Goal: Information Seeking & Learning: Learn about a topic

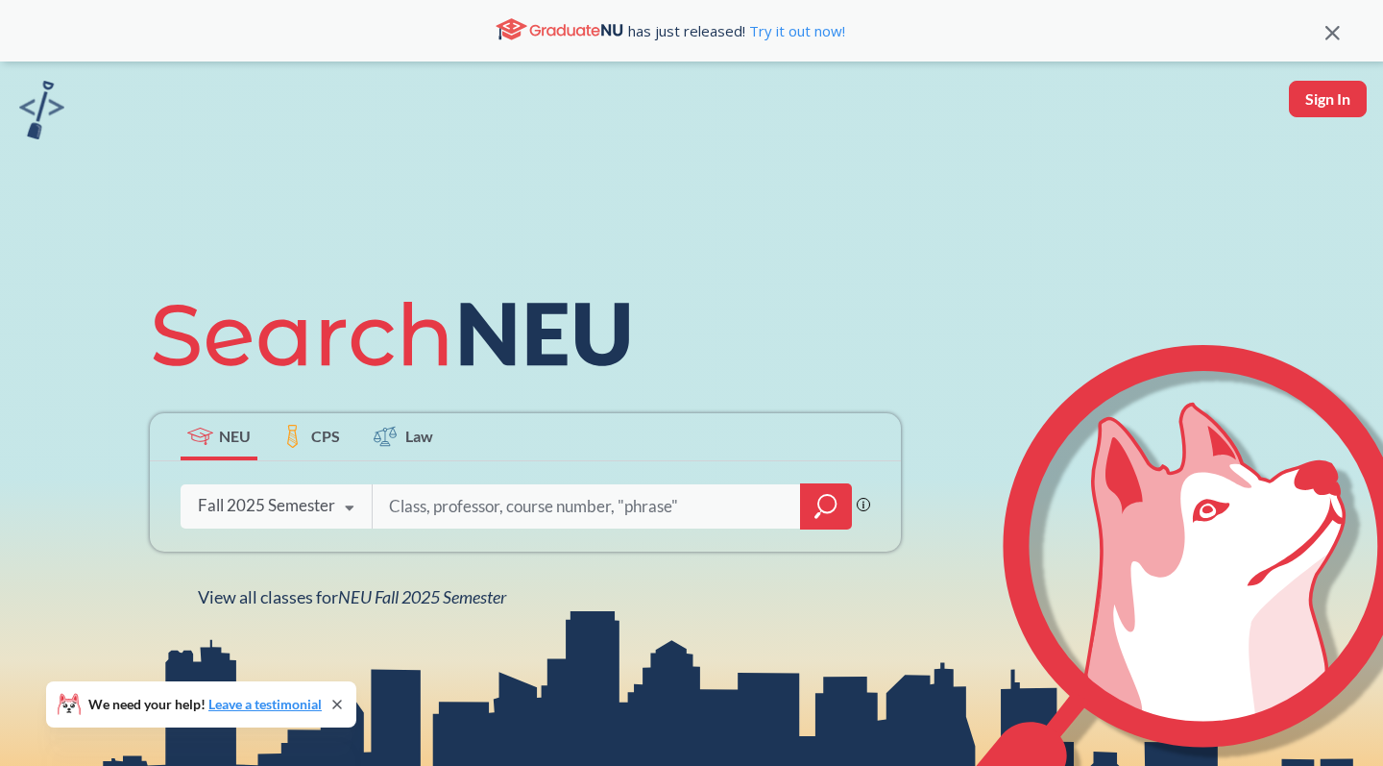
click at [341, 510] on icon at bounding box center [349, 508] width 37 height 54
click at [478, 486] on input "search" at bounding box center [587, 506] width 400 height 40
type input "e"
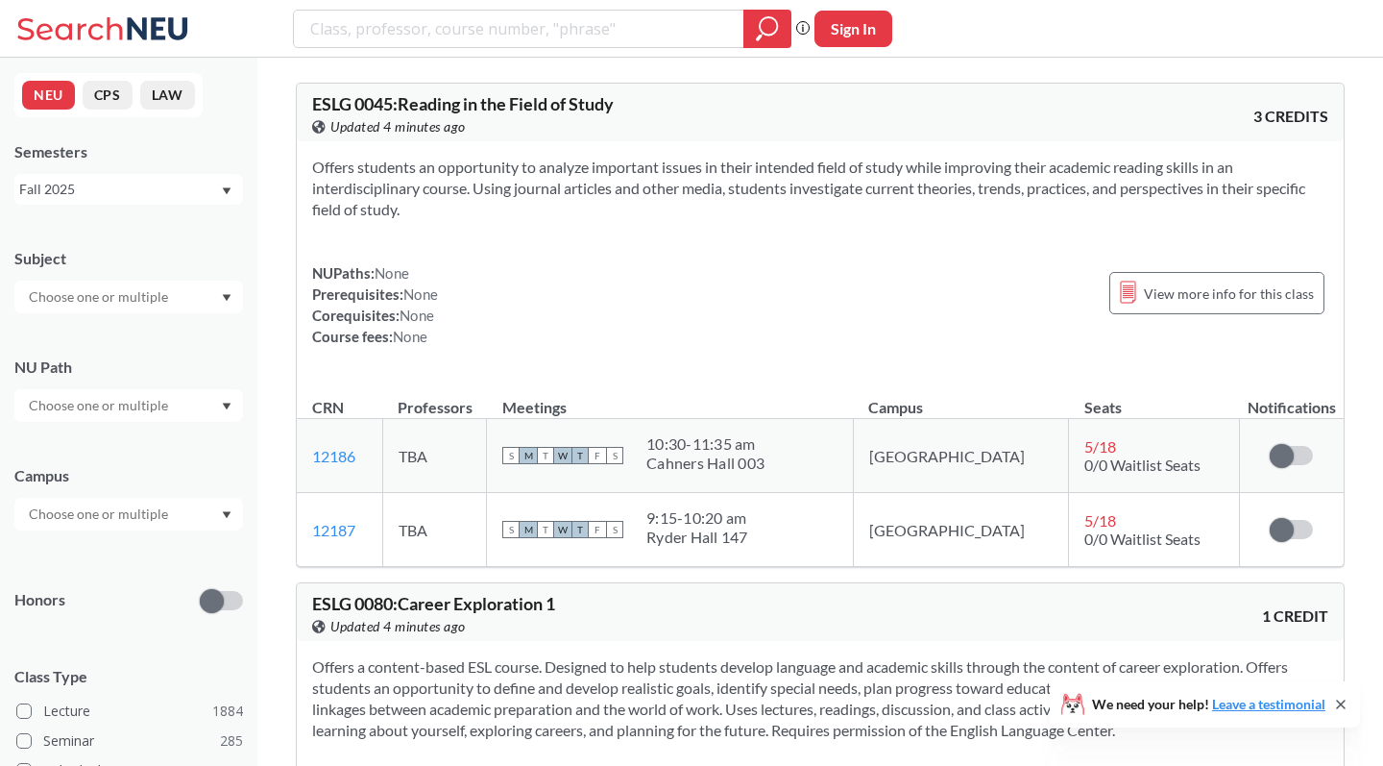
click at [186, 300] on div at bounding box center [128, 296] width 229 height 33
click at [205, 224] on div "NEU CPS LAW Semesters Fall 2025 Subject CS ( 113 ) Computer Science NRSG ( 72 )…" at bounding box center [128, 412] width 257 height 708
click at [165, 382] on div "NU Path" at bounding box center [128, 379] width 229 height 85
click at [161, 406] on input "text" at bounding box center [99, 405] width 161 height 23
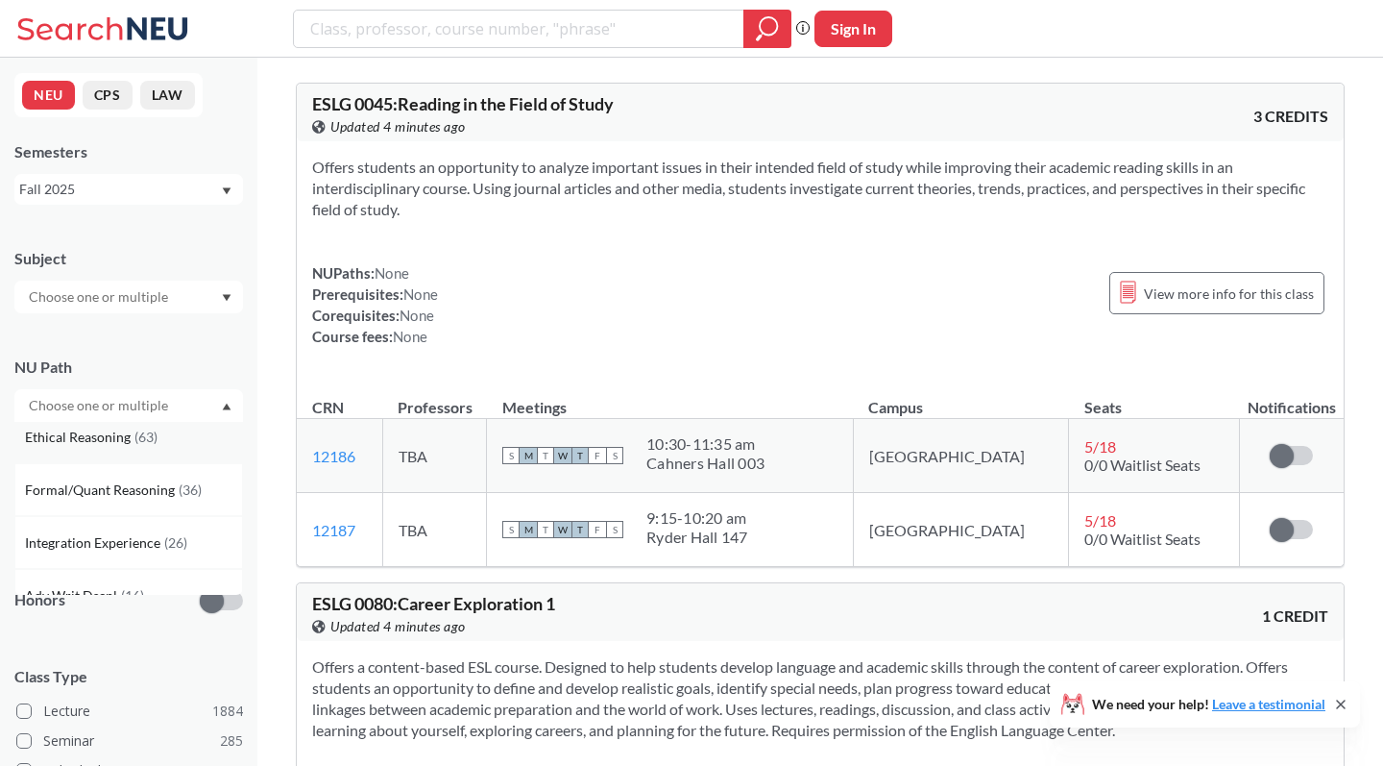
click at [143, 444] on span "( 63 )" at bounding box center [145, 436] width 23 height 16
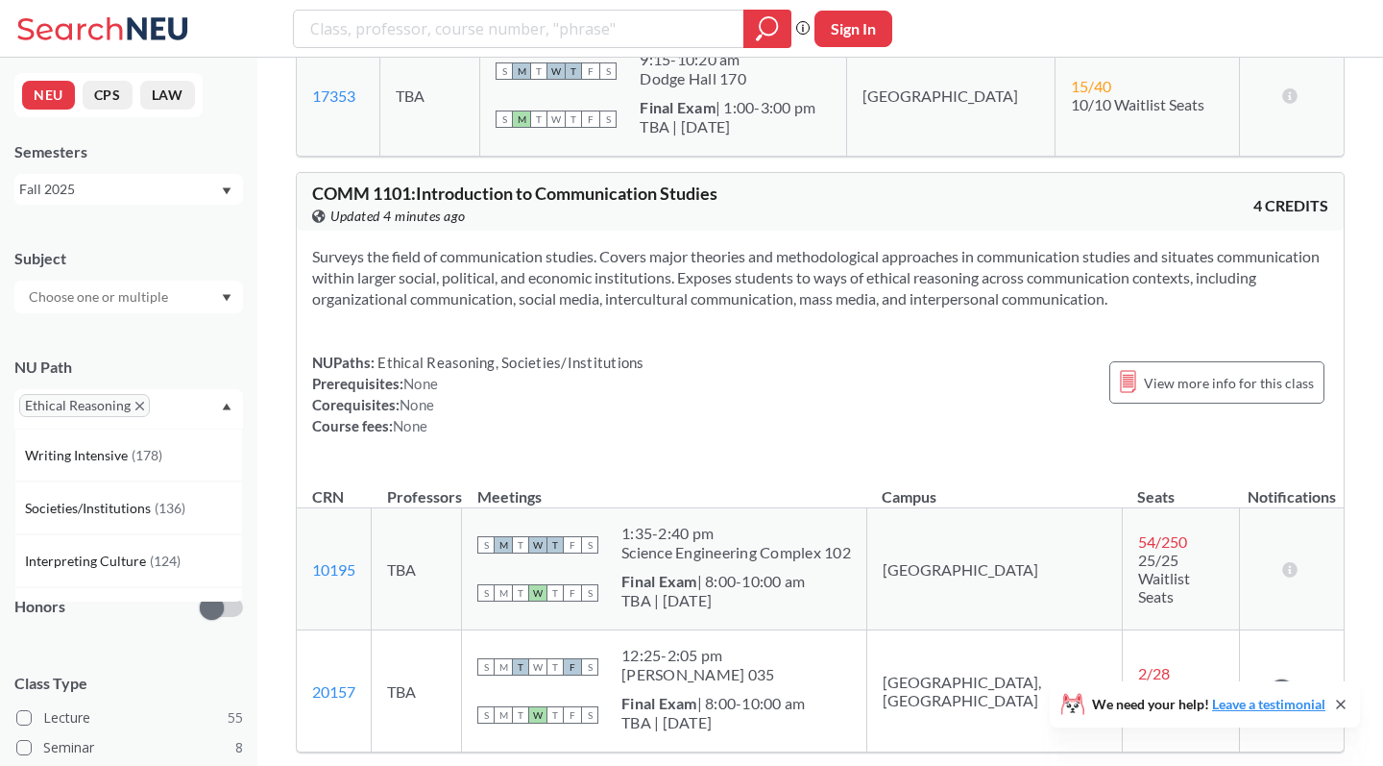
scroll to position [1534, 0]
click at [200, 200] on div "Fall 2025" at bounding box center [128, 189] width 229 height 31
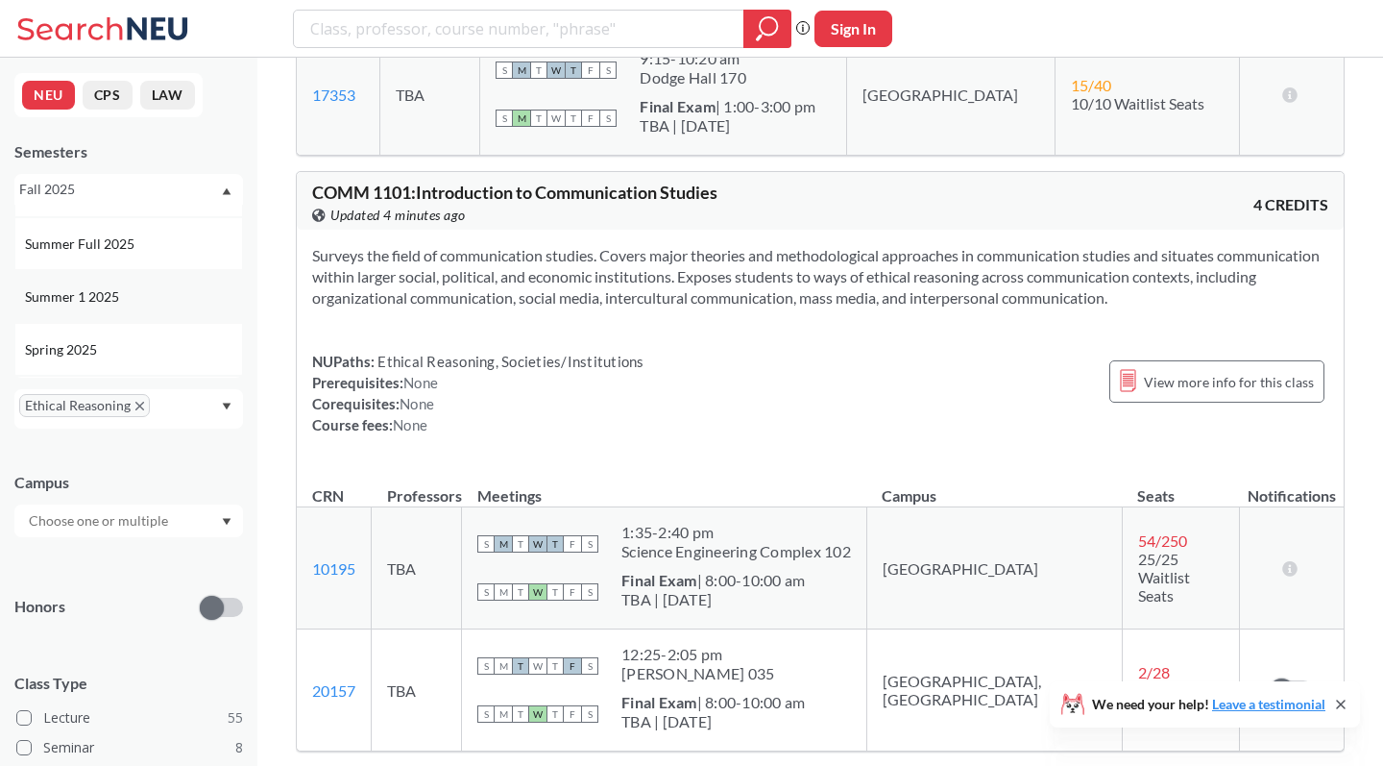
scroll to position [100, 0]
click at [134, 341] on div "Spring 2025" at bounding box center [133, 342] width 217 height 21
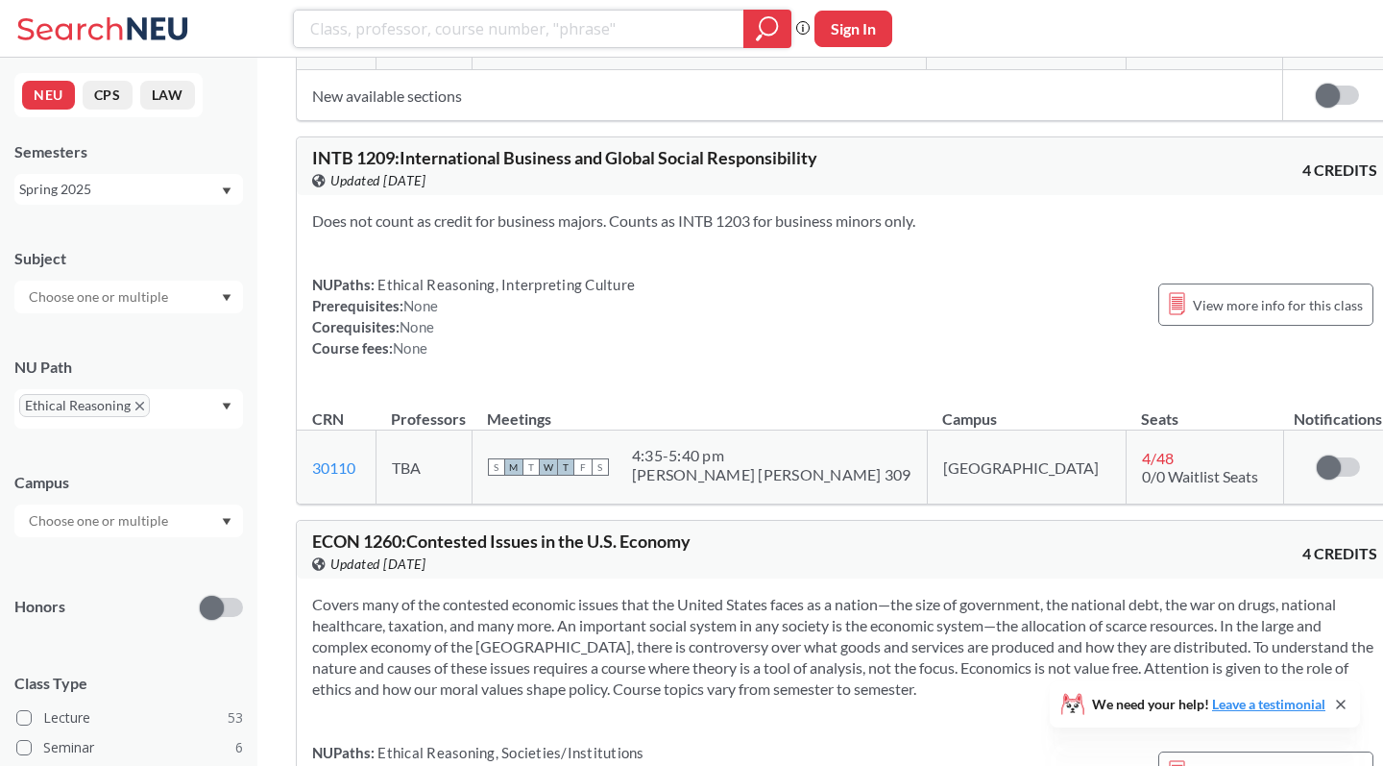
scroll to position [9544, 0]
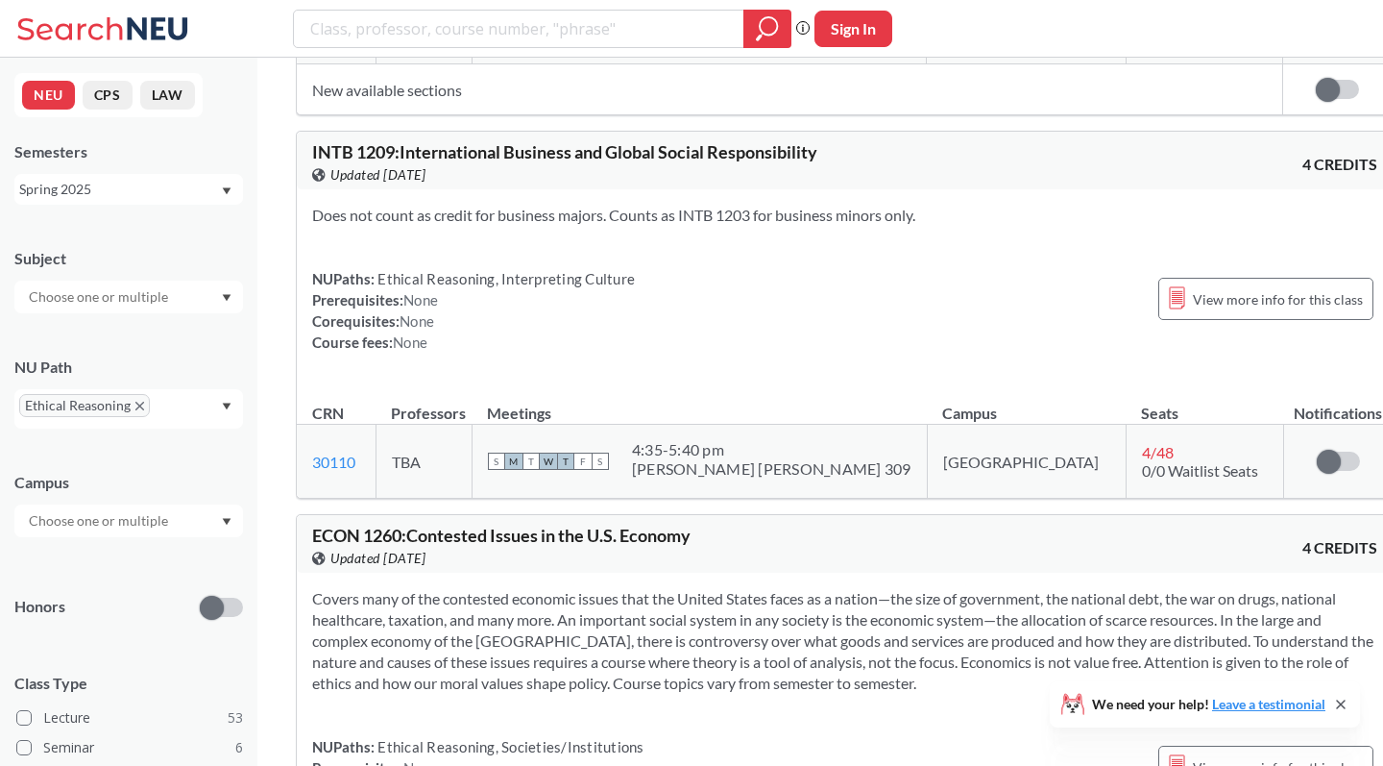
click at [166, 290] on input "text" at bounding box center [99, 296] width 161 height 23
click at [167, 224] on div "NEU CPS LAW Semesters Spring 2025 Subject PHIL ( 22 ) Philosophy JRNL ( 5 ) Jou…" at bounding box center [128, 412] width 257 height 708
click at [171, 529] on input "text" at bounding box center [99, 520] width 161 height 23
click at [132, 558] on div "Boston ( 53 )" at bounding box center [133, 563] width 217 height 21
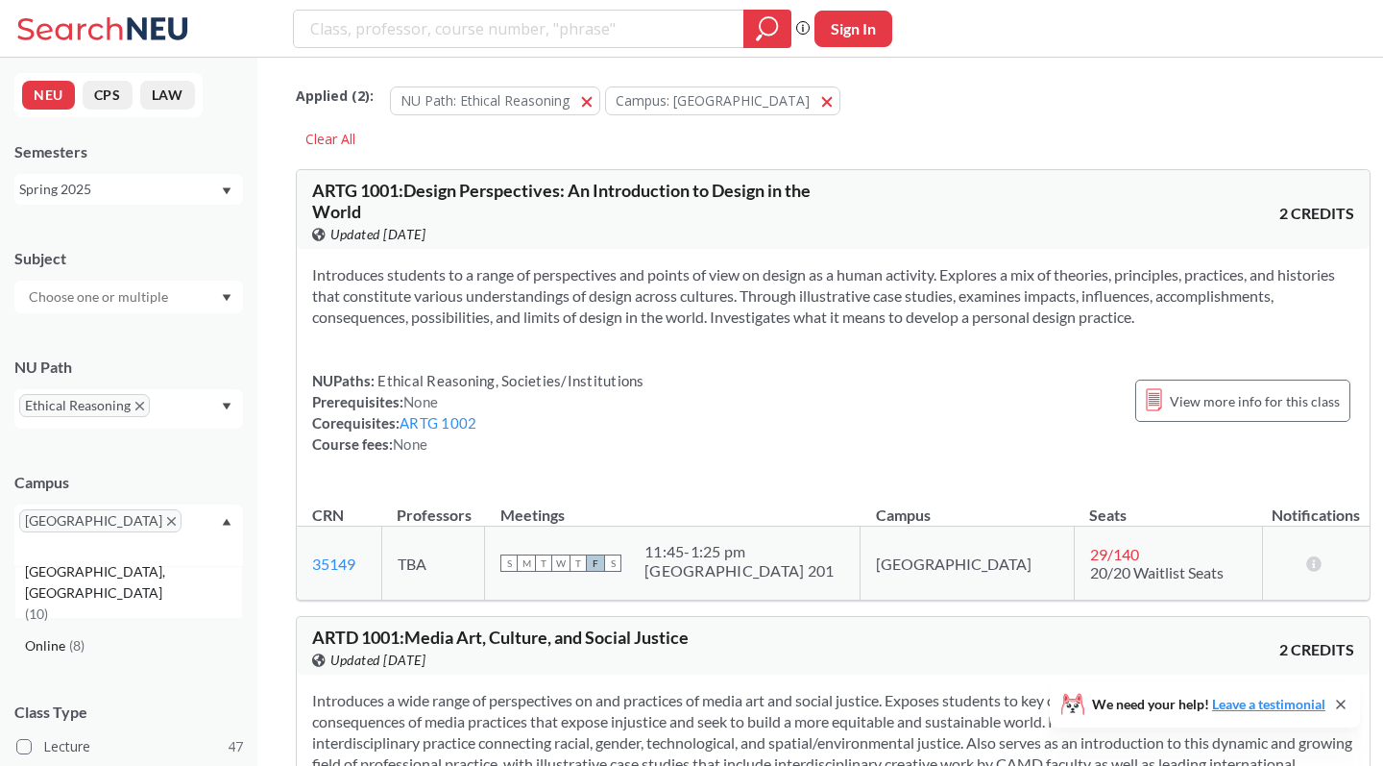
click at [80, 619] on div "Online ( 8 )" at bounding box center [128, 645] width 229 height 53
click at [82, 515] on span "[GEOGRAPHIC_DATA]" at bounding box center [100, 520] width 162 height 23
click at [167, 523] on icon "X to remove pill" at bounding box center [171, 521] width 9 height 9
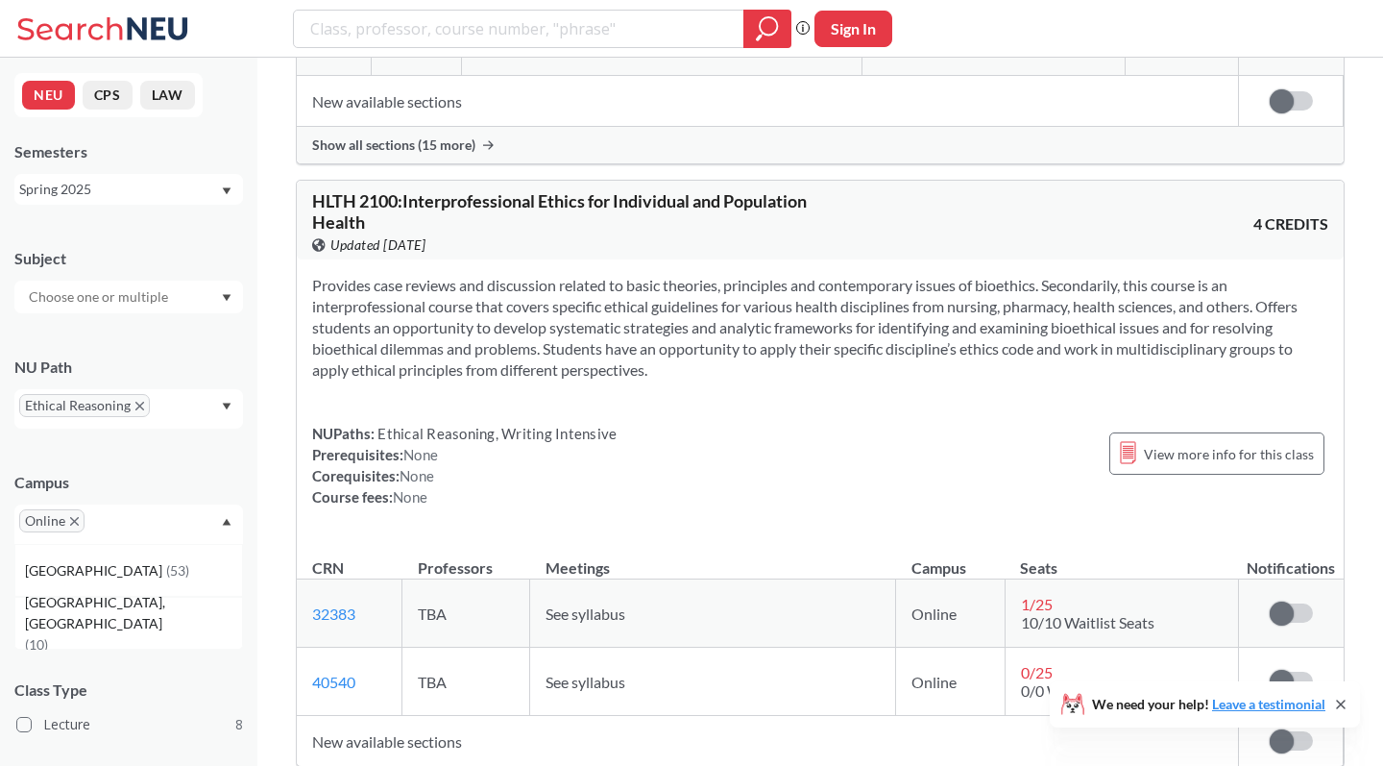
scroll to position [2154, 0]
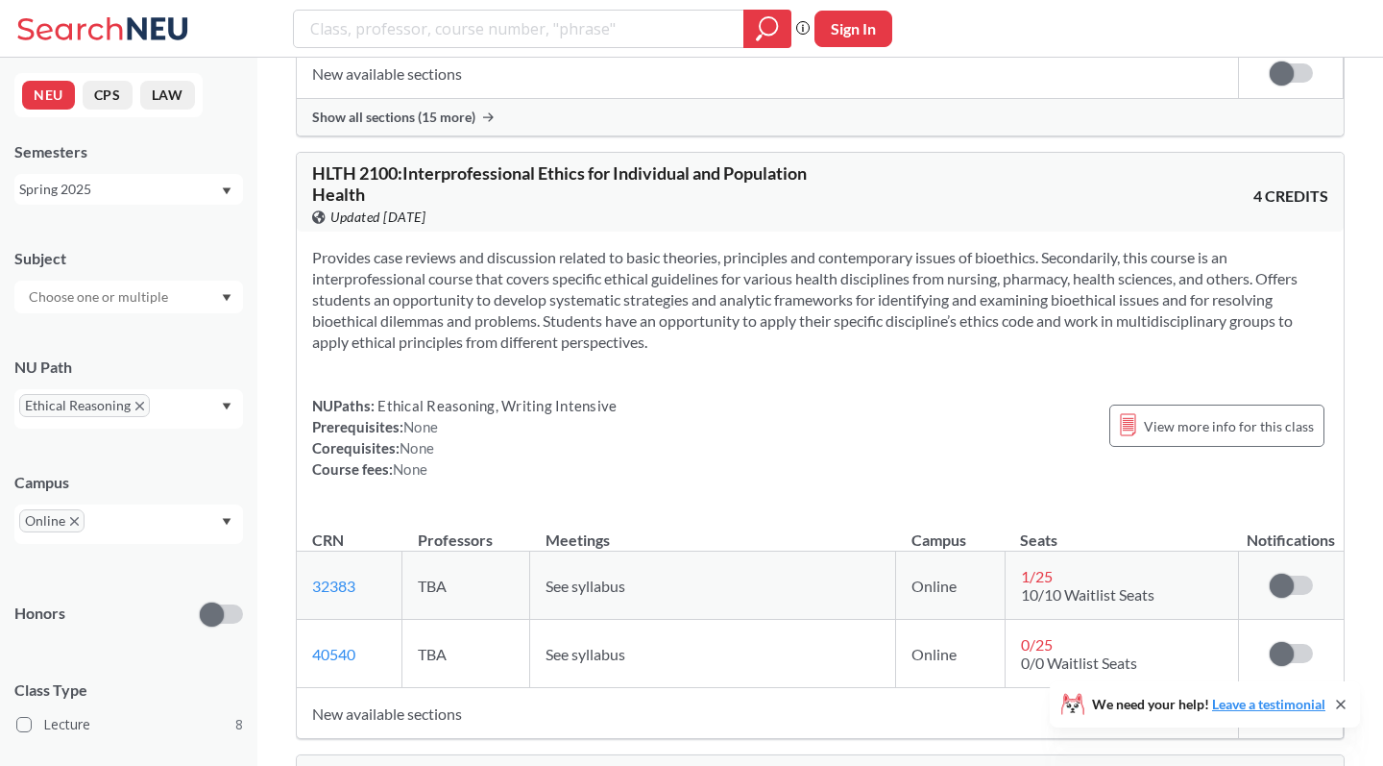
click at [608, 314] on section "Provides case reviews and discussion related to basic theories, principles and …" at bounding box center [820, 300] width 1016 height 106
click at [451, 42] on input "search" at bounding box center [519, 28] width 422 height 33
type input "f"
type input "anatomy"
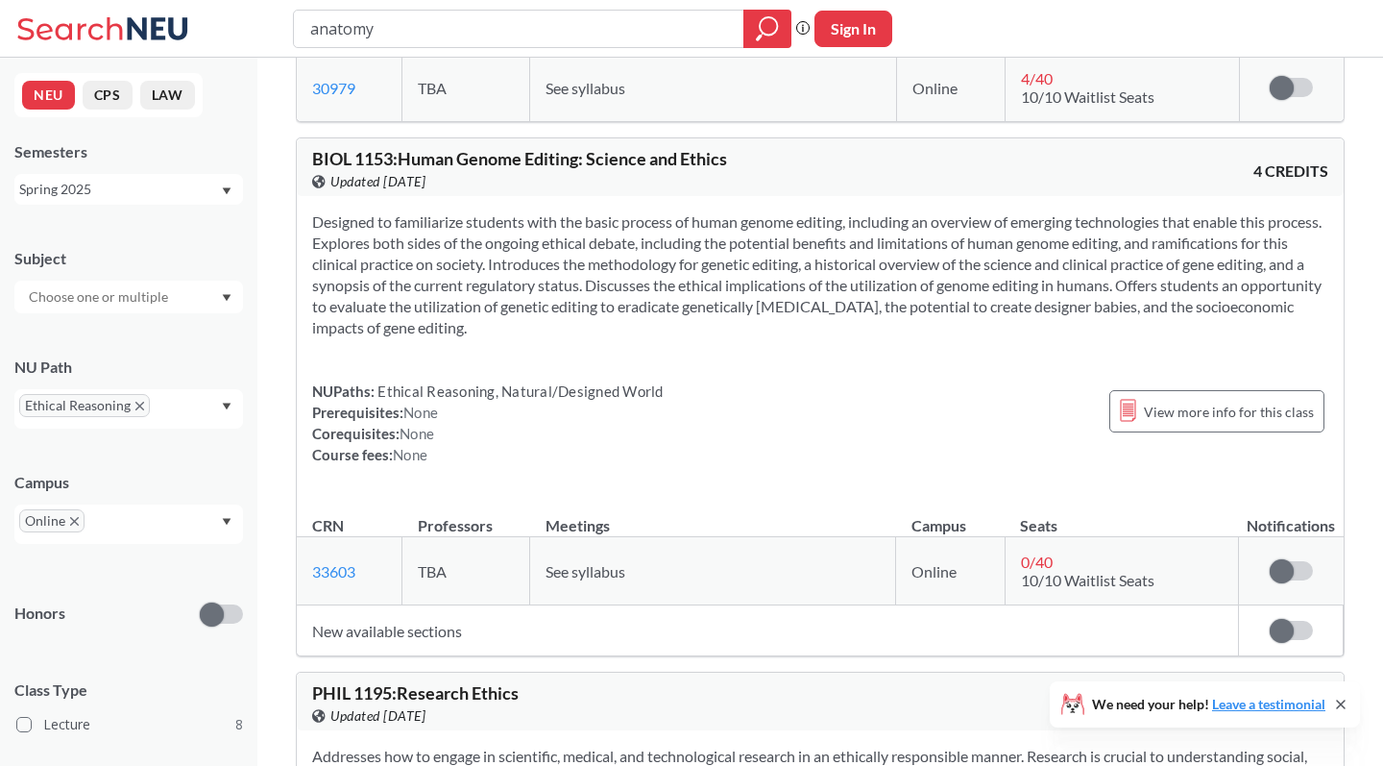
scroll to position [454, 0]
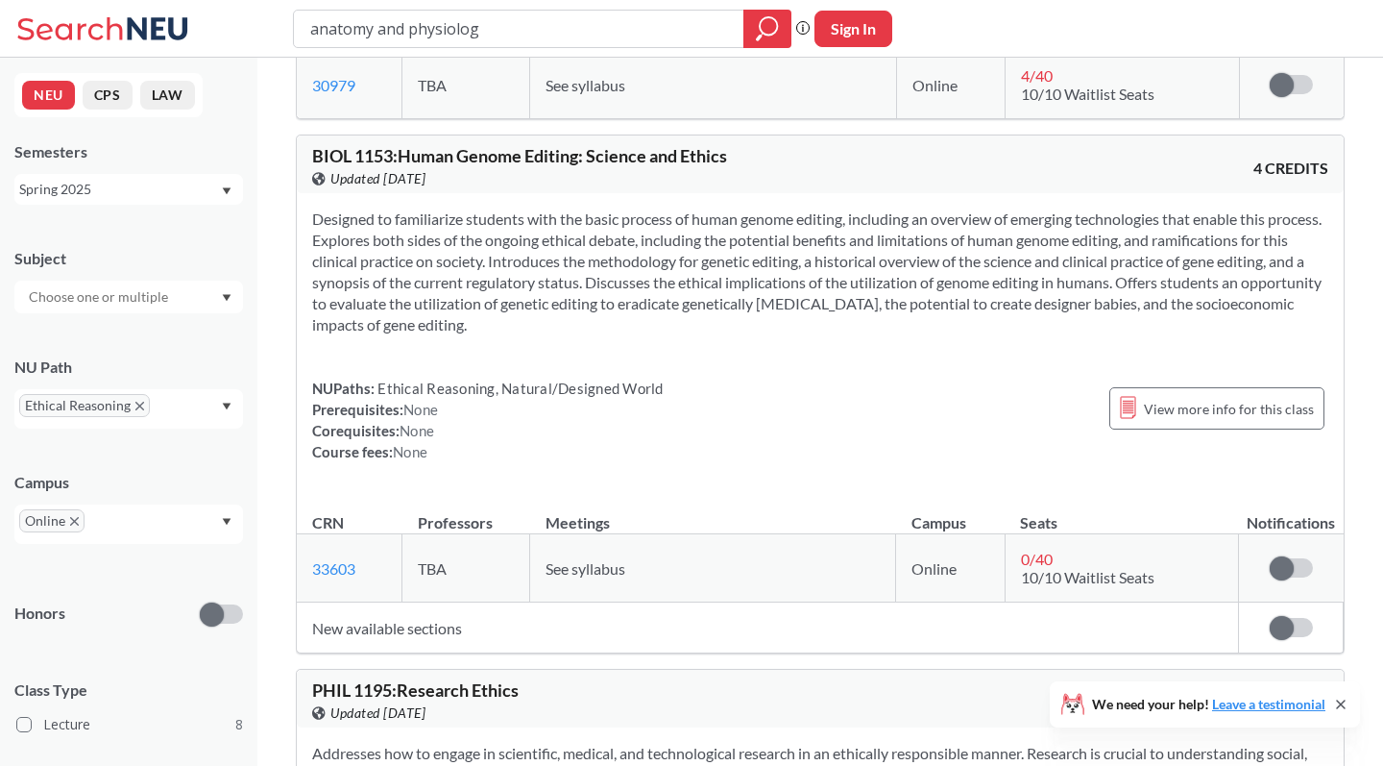
type input "anatomy and physiology"
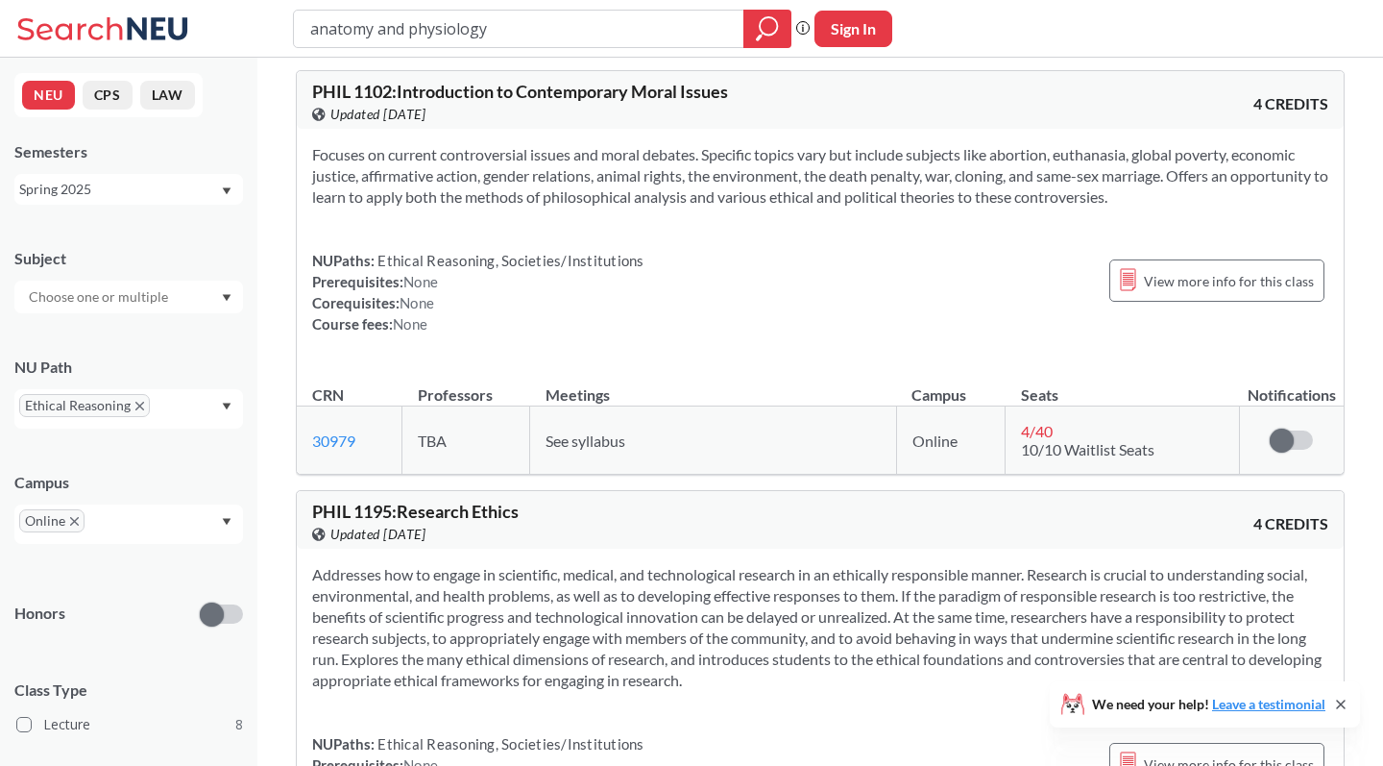
scroll to position [4020, 0]
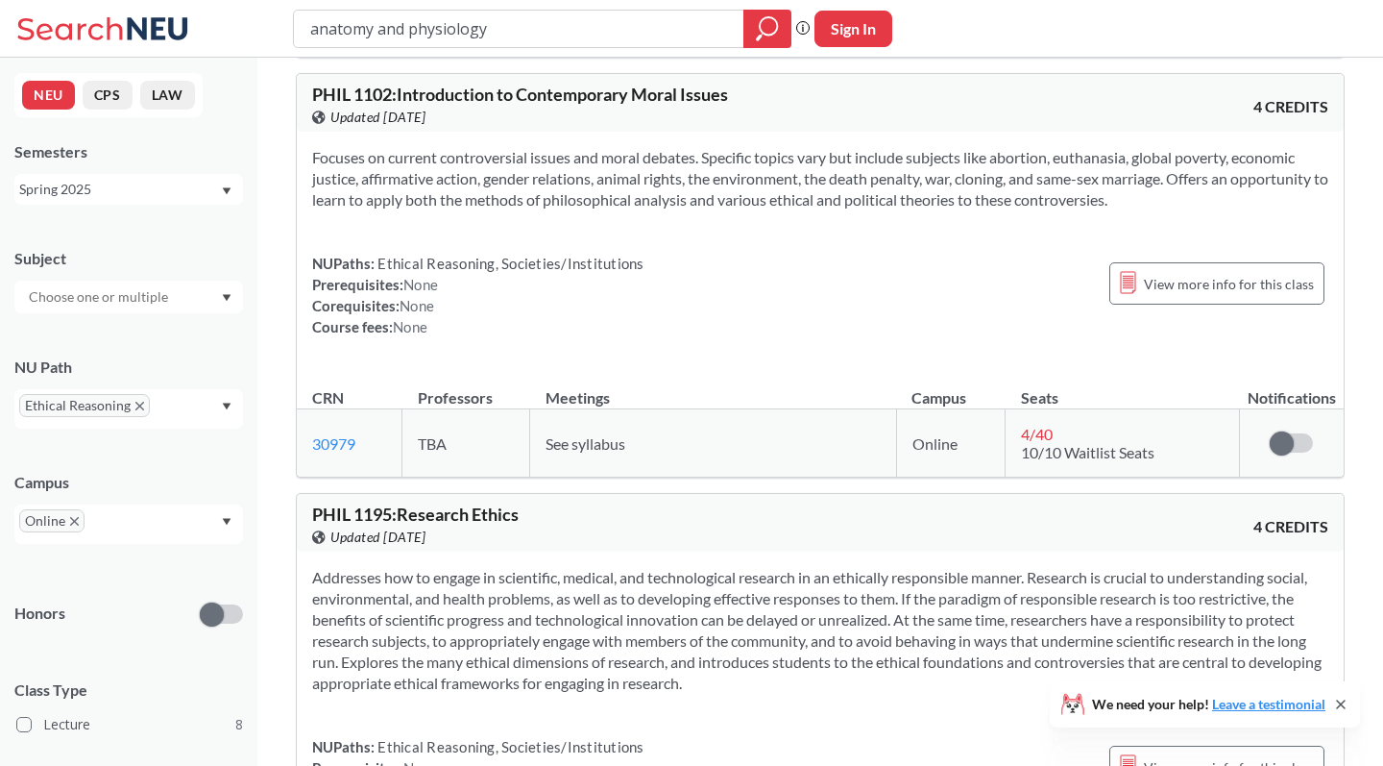
click at [513, 37] on input "anatomy and physiology" at bounding box center [519, 28] width 422 height 33
click at [75, 524] on icon "X to remove pill" at bounding box center [74, 521] width 9 height 9
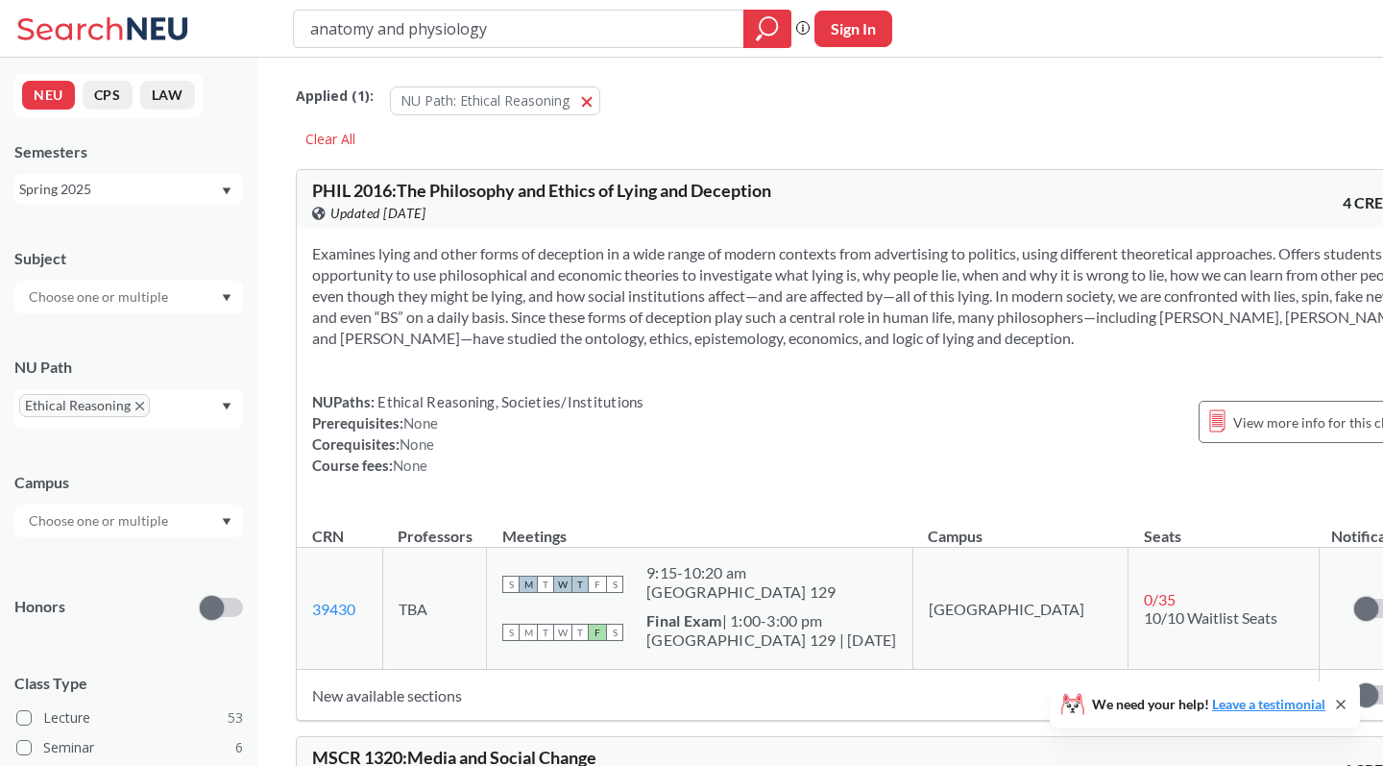
click at [140, 404] on icon "X to remove pill" at bounding box center [139, 406] width 9 height 9
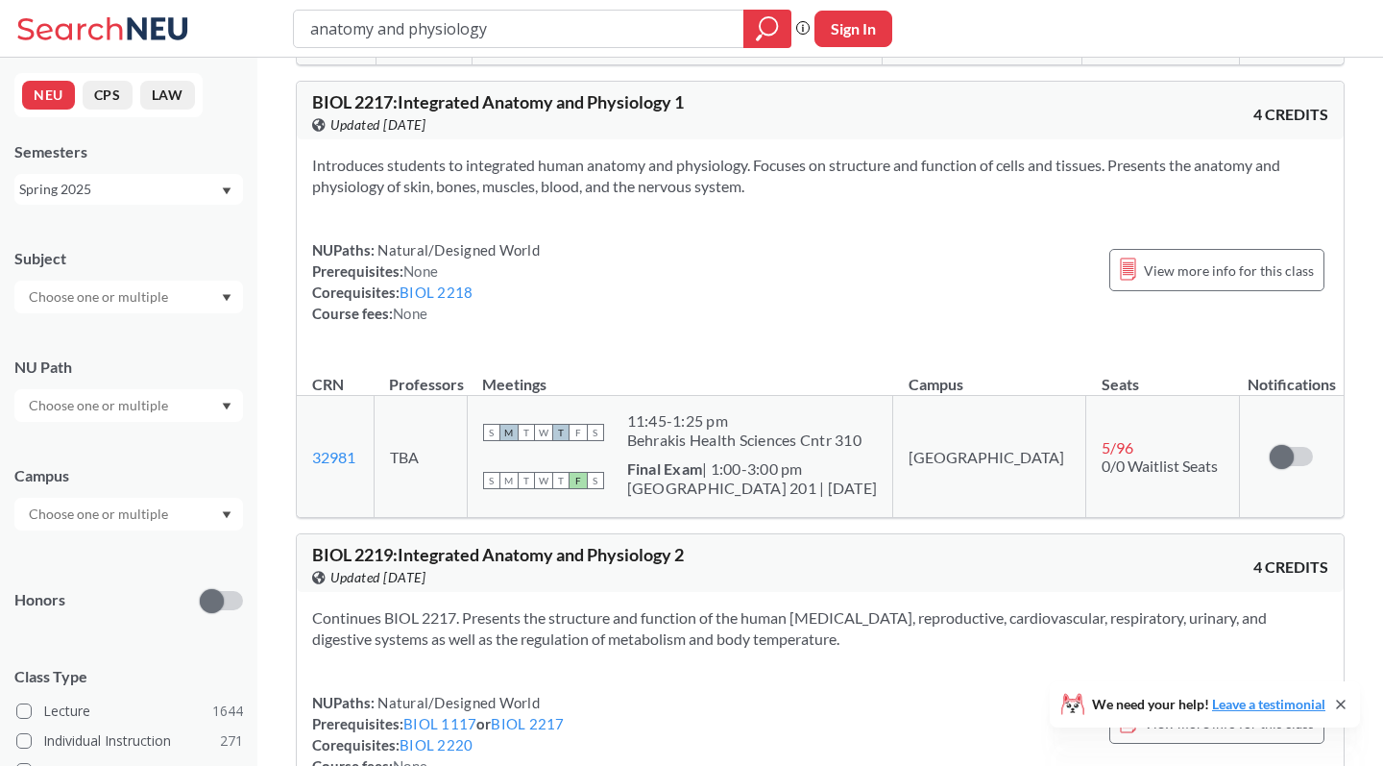
scroll to position [452, 0]
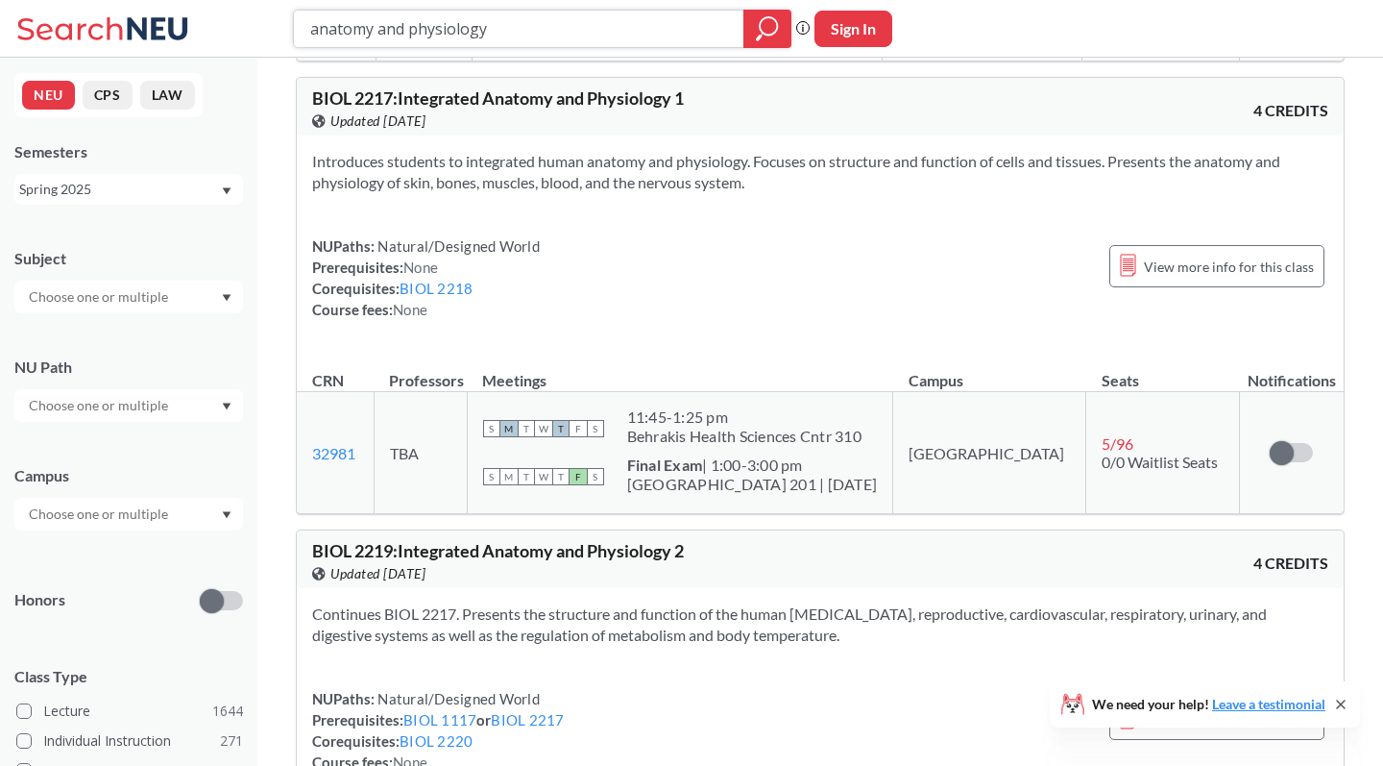
click at [480, 23] on input "anatomy and physiology" at bounding box center [519, 28] width 422 height 33
type input "\"
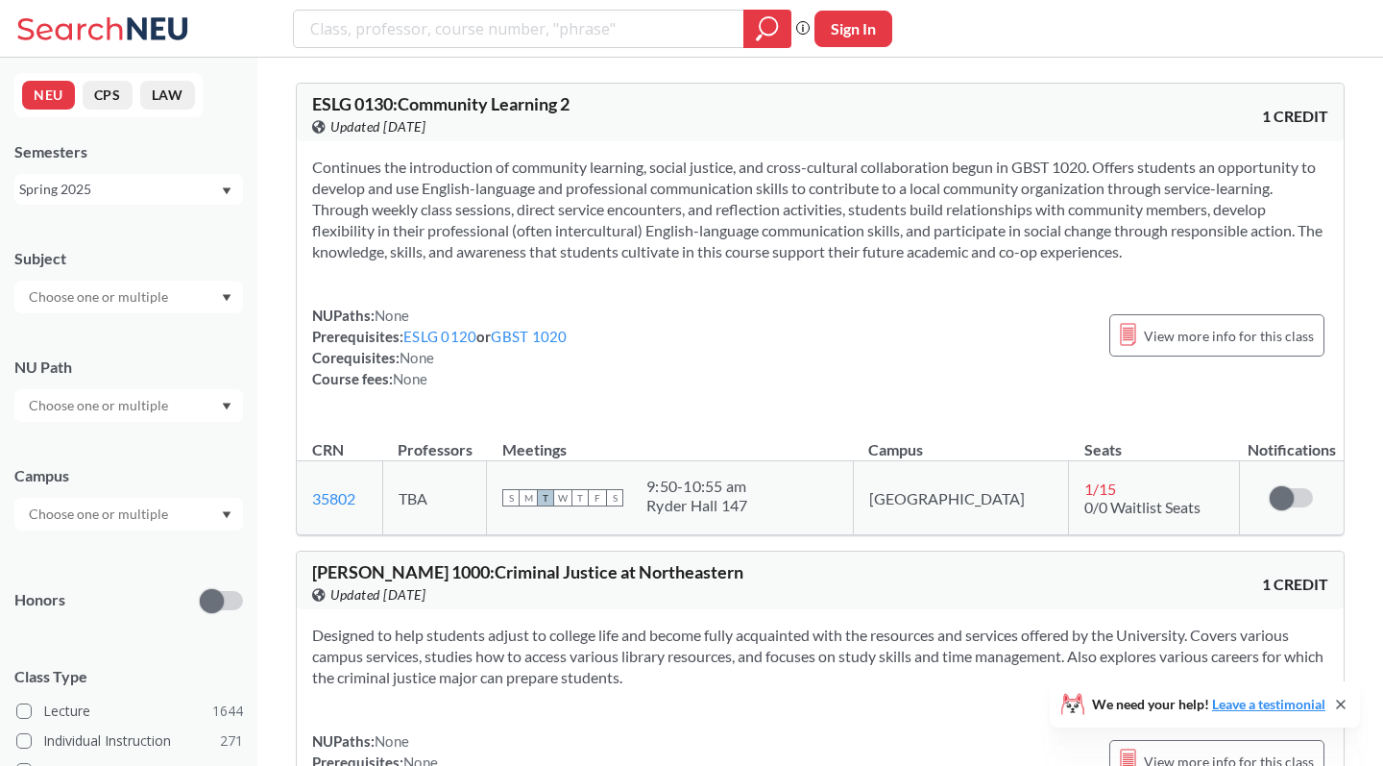
click at [106, 296] on input "text" at bounding box center [99, 296] width 161 height 23
click at [180, 262] on div "Subject" at bounding box center [128, 258] width 229 height 21
click at [167, 416] on input "text" at bounding box center [99, 405] width 161 height 23
type input "et"
click at [148, 544] on div "Ethical Reasoning ( 59 )" at bounding box center [133, 554] width 217 height 21
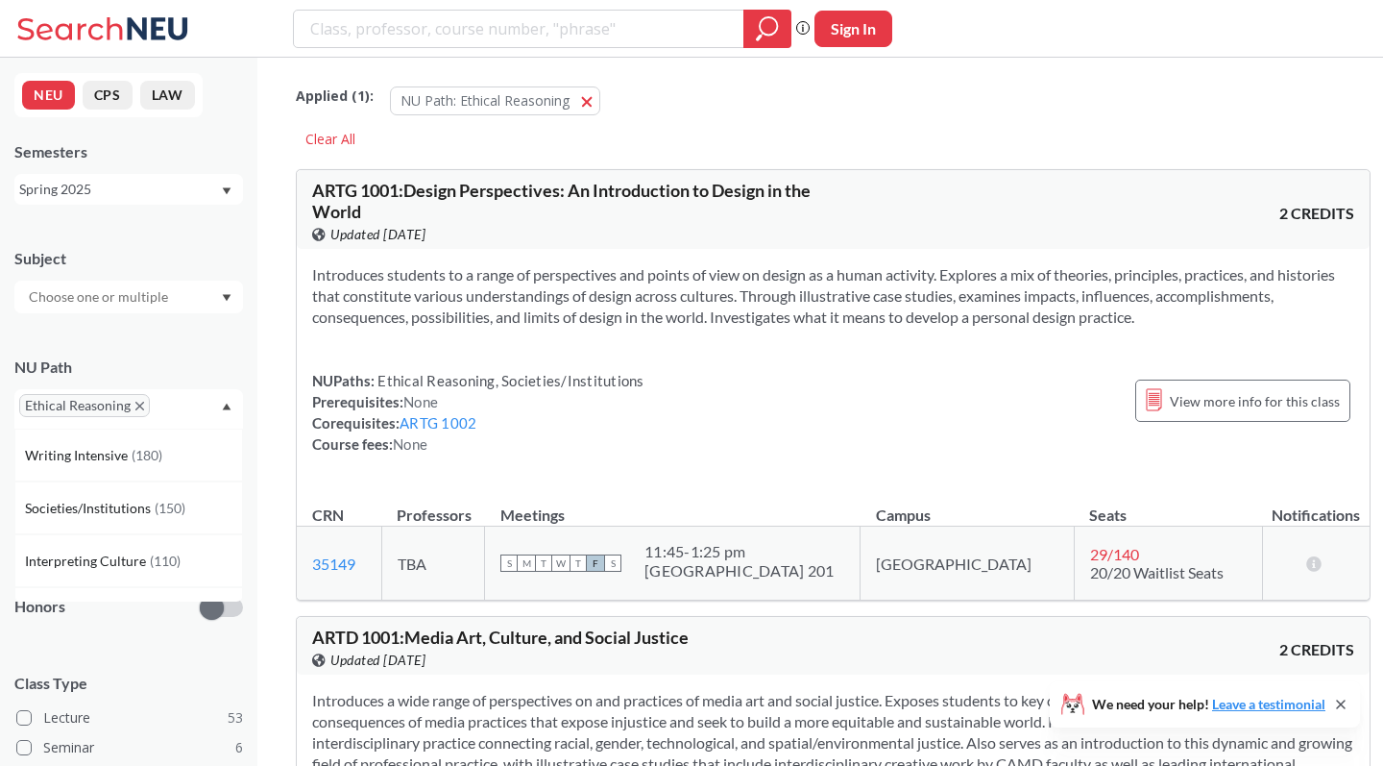
click at [114, 650] on div "Subject NU Path Ethical Reasoning Writing Intensive ( 180 ) Societies/Instituti…" at bounding box center [128, 578] width 229 height 699
click at [126, 525] on input "text" at bounding box center [99, 520] width 161 height 23
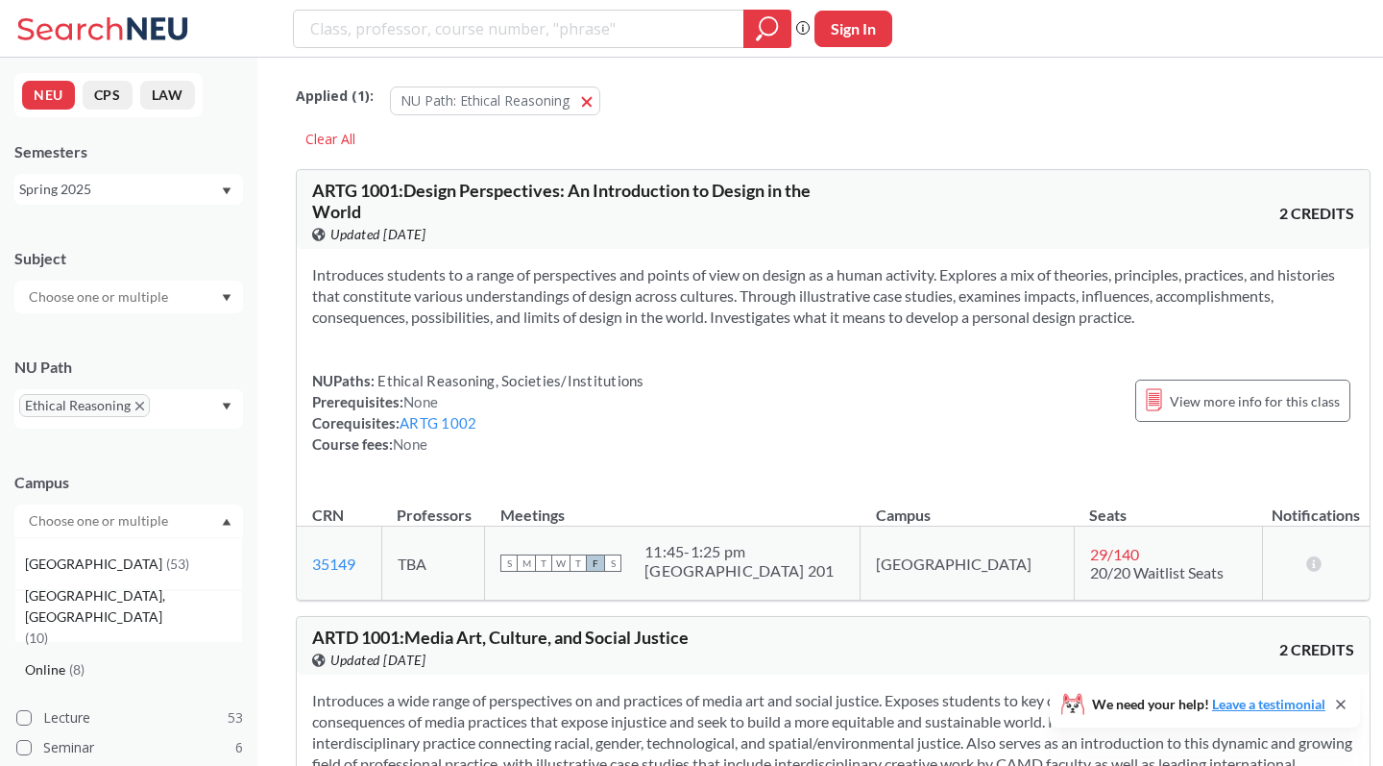
click at [107, 663] on div "Online ( 8 )" at bounding box center [133, 669] width 217 height 21
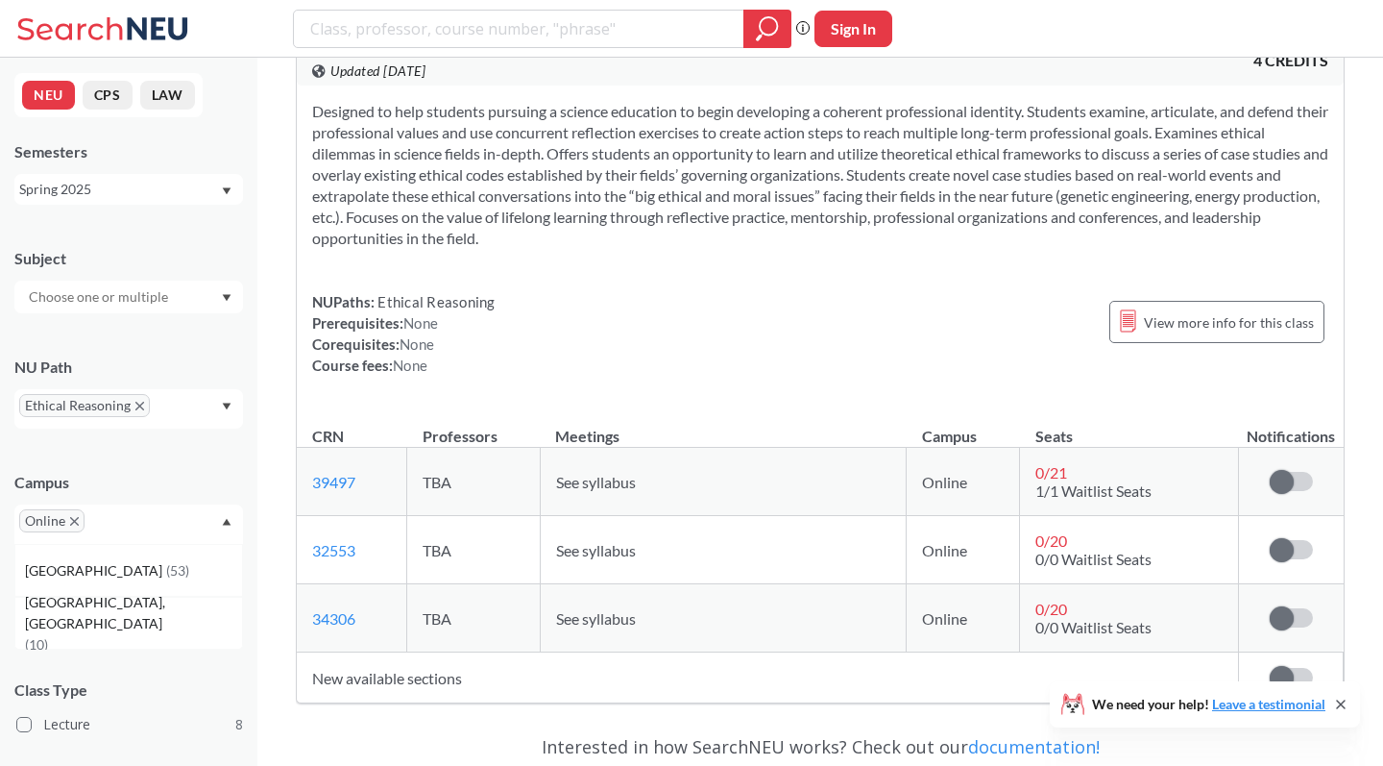
scroll to position [4117, 0]
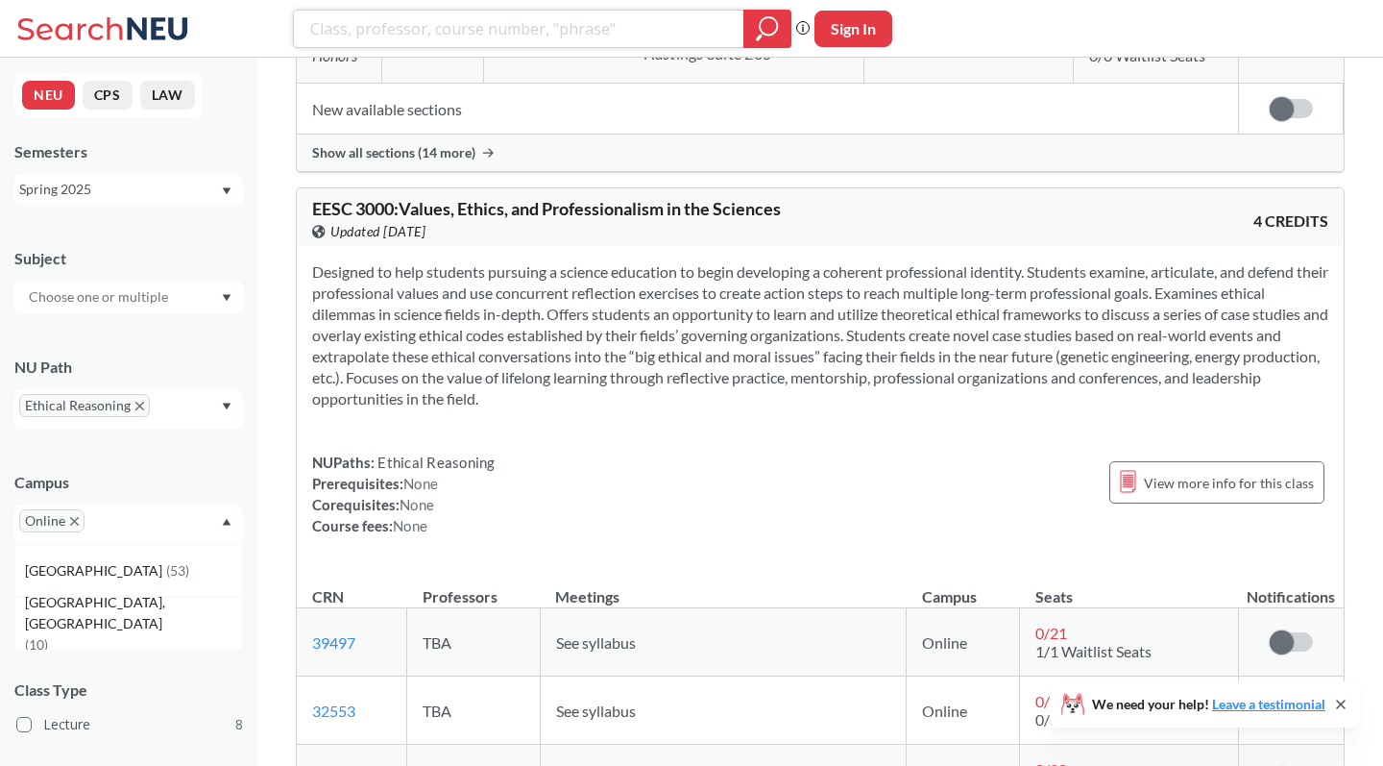
click at [567, 40] on input "search" at bounding box center [519, 28] width 422 height 33
type input "microbiology"
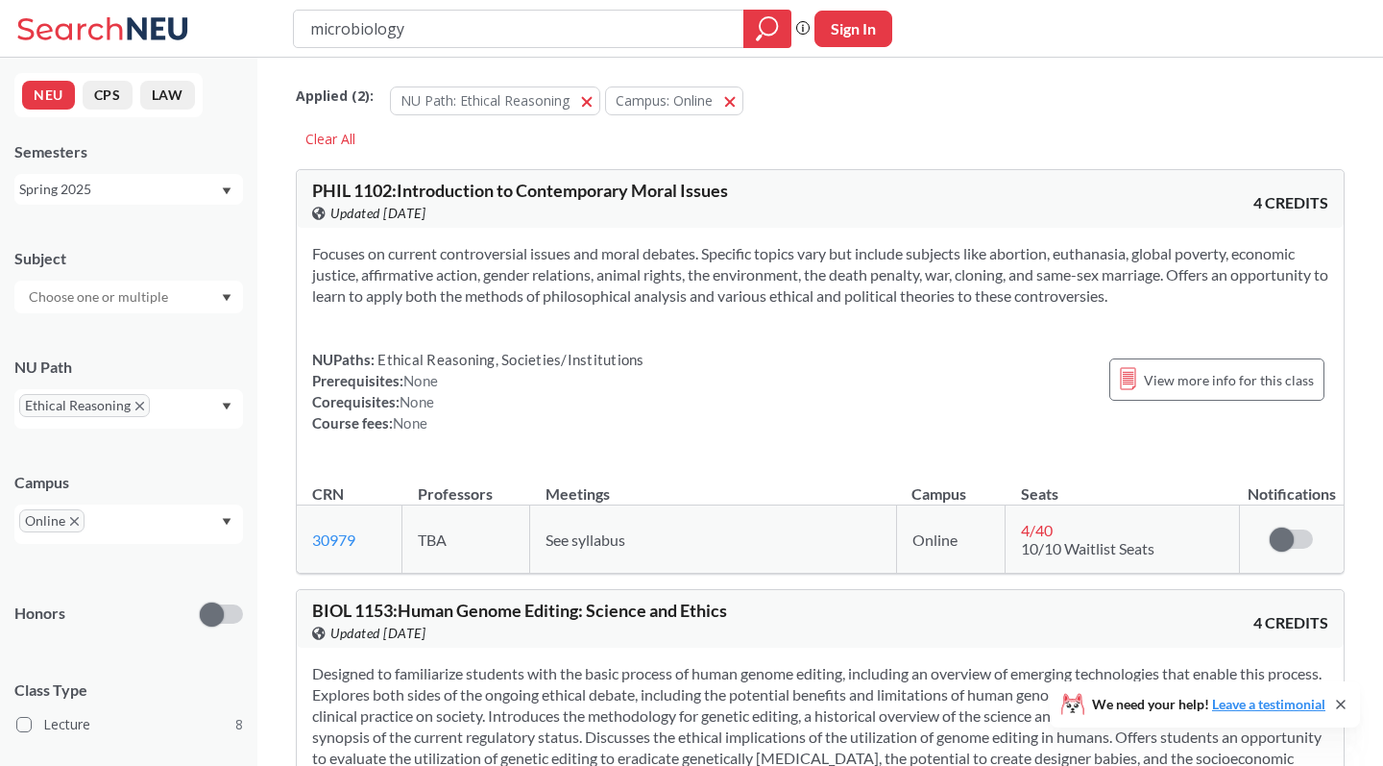
click at [138, 404] on icon "X to remove pill" at bounding box center [139, 406] width 9 height 9
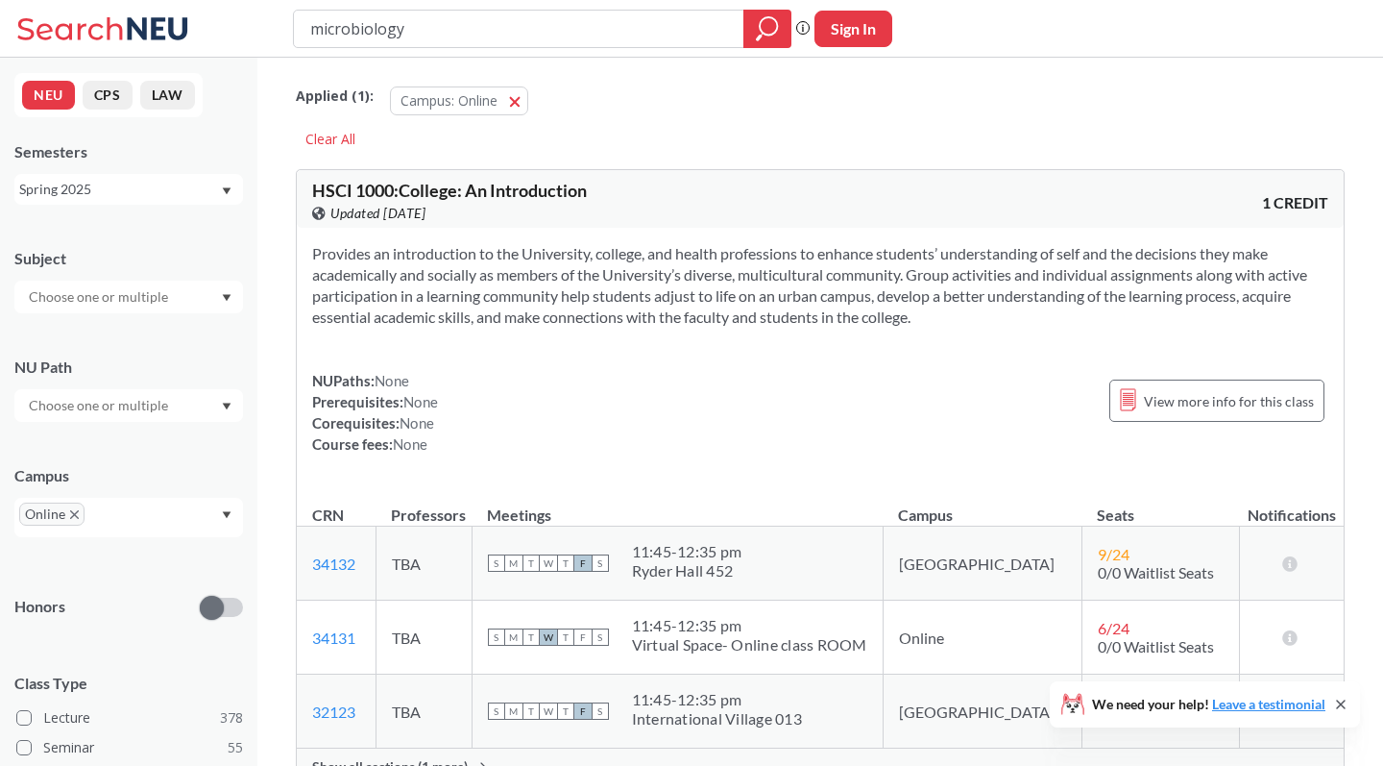
click at [81, 506] on span "Online" at bounding box center [51, 513] width 65 height 23
click at [70, 515] on icon "X to remove pill" at bounding box center [74, 514] width 9 height 9
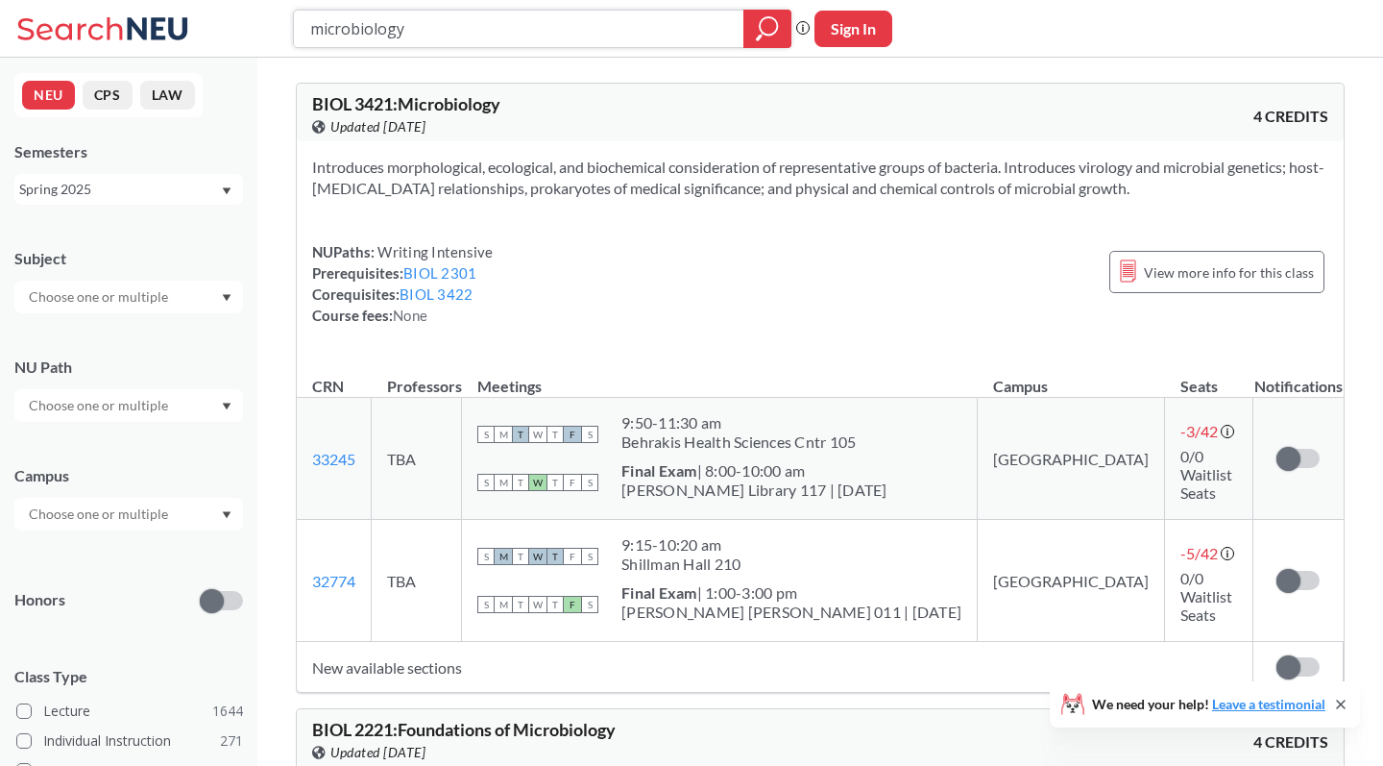
click at [569, 37] on input "microbiology" at bounding box center [519, 28] width 422 height 33
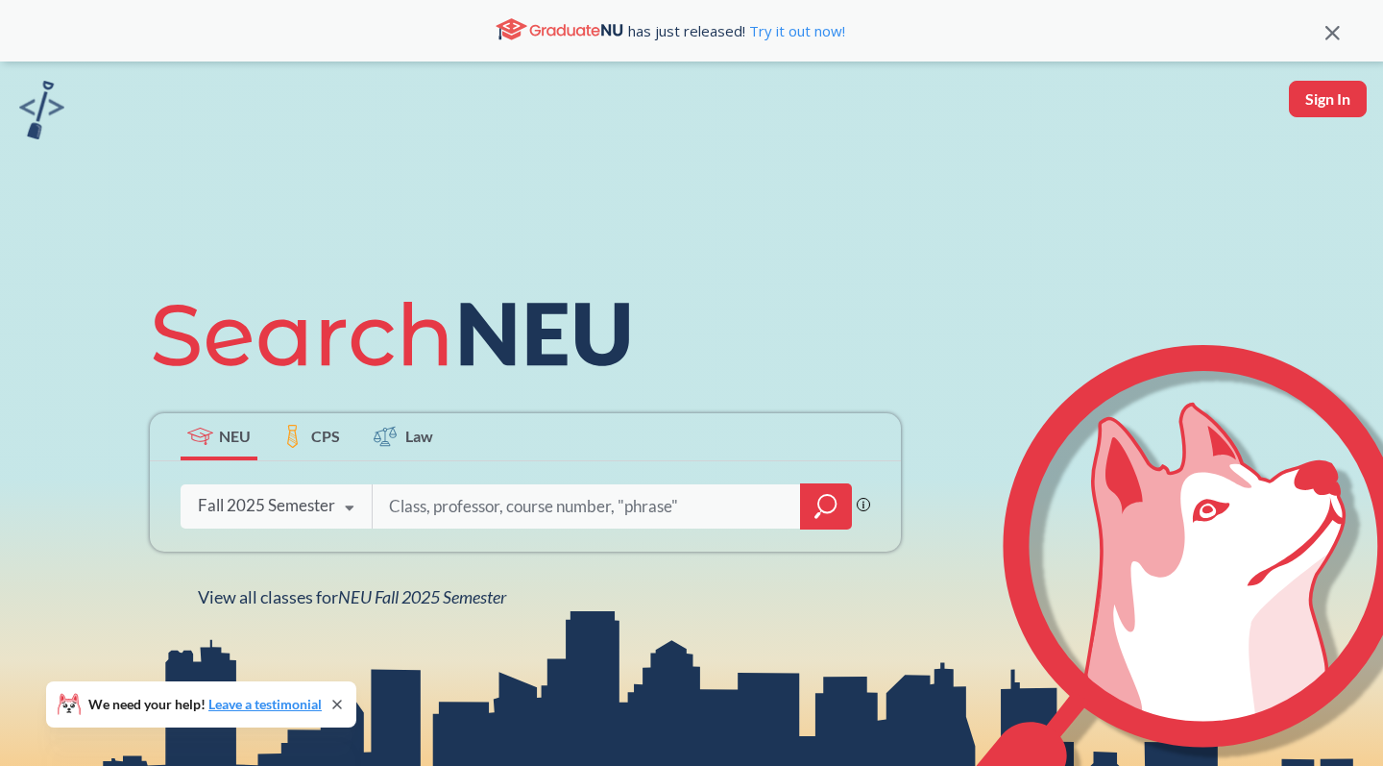
click at [462, 504] on input "search" at bounding box center [587, 506] width 400 height 40
type input "foundations of microbio"
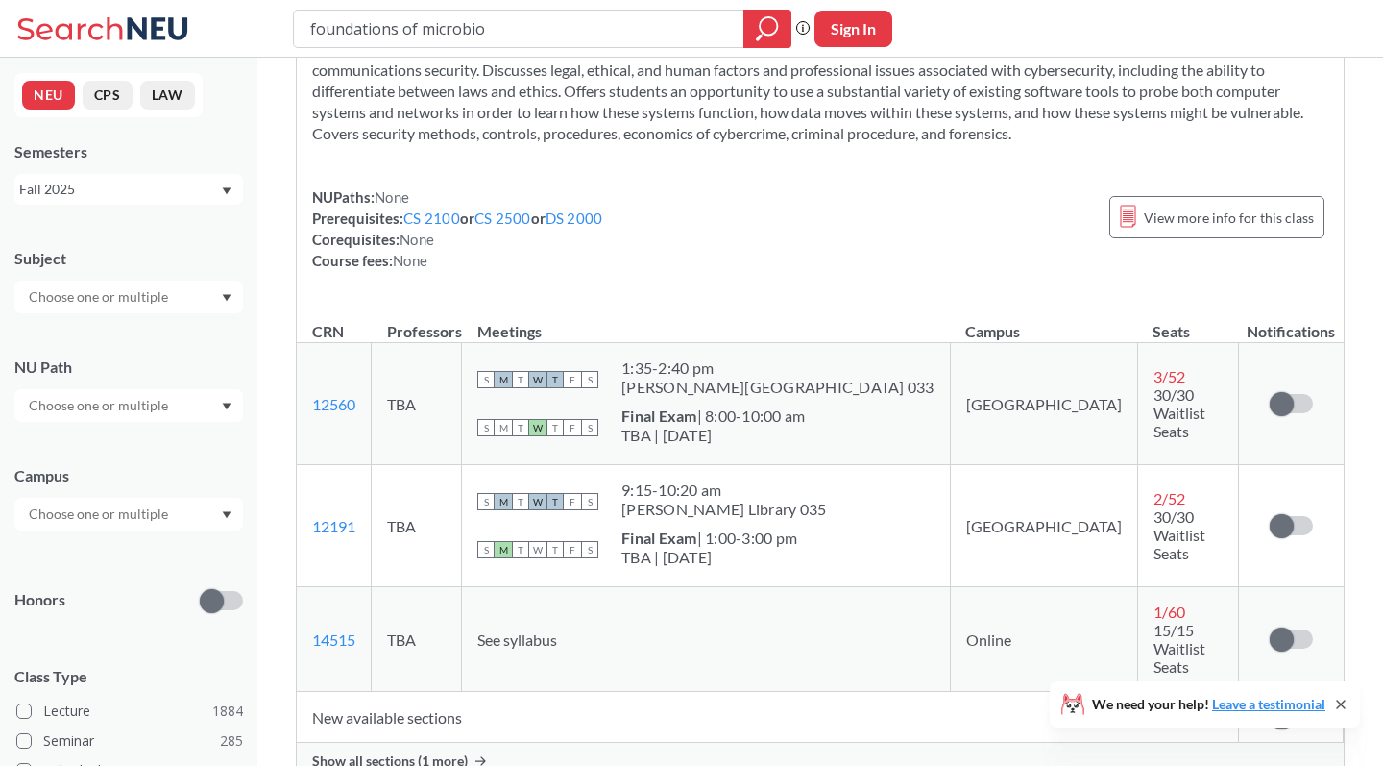
scroll to position [1097, 0]
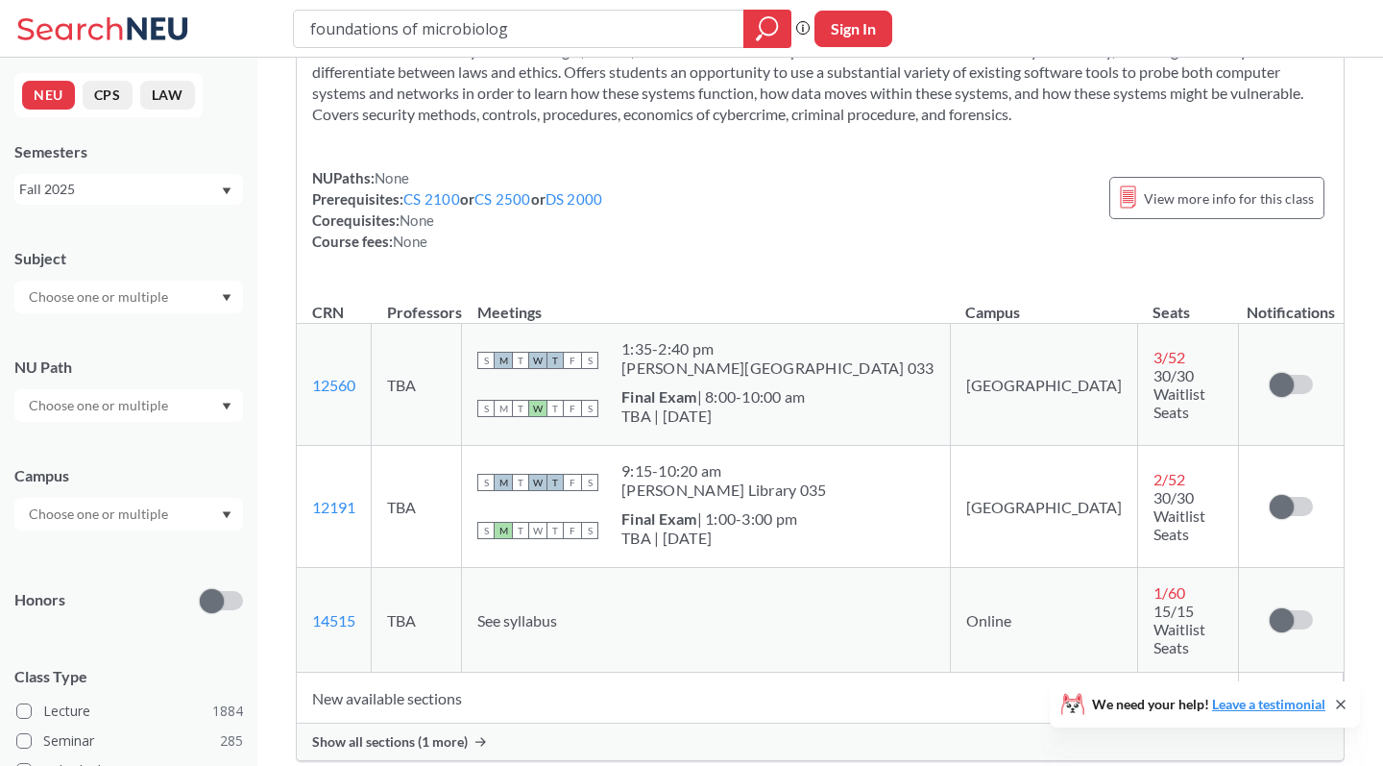
type input "foundations of microbiology"
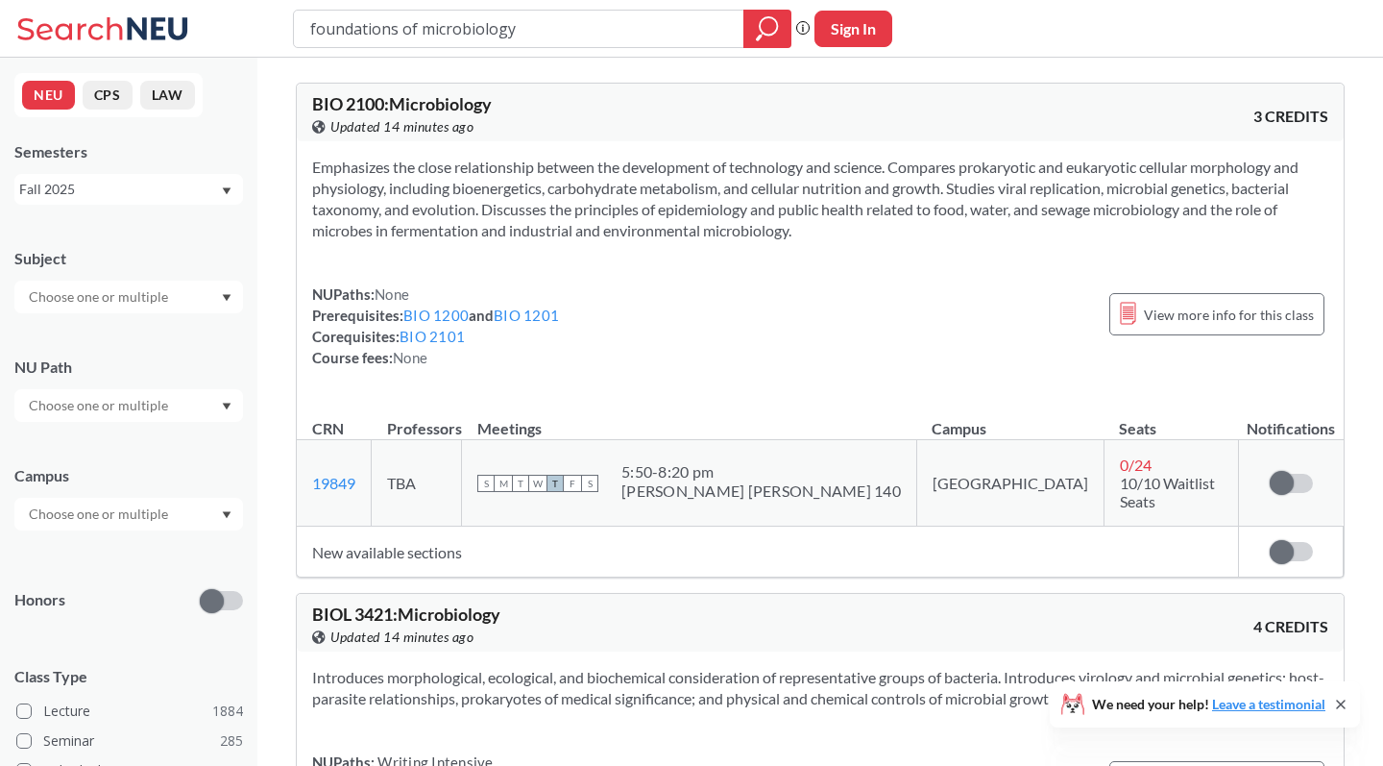
click at [111, 210] on div "NEU CPS LAW Semesters Fall 2025 Subject NU Path Campus Honors Class Type Lectur…" at bounding box center [128, 412] width 257 height 708
click at [116, 192] on div "Fall 2025" at bounding box center [119, 189] width 201 height 21
click at [128, 354] on div "Spring 2025" at bounding box center [133, 364] width 217 height 21
